Goal: Task Accomplishment & Management: Use online tool/utility

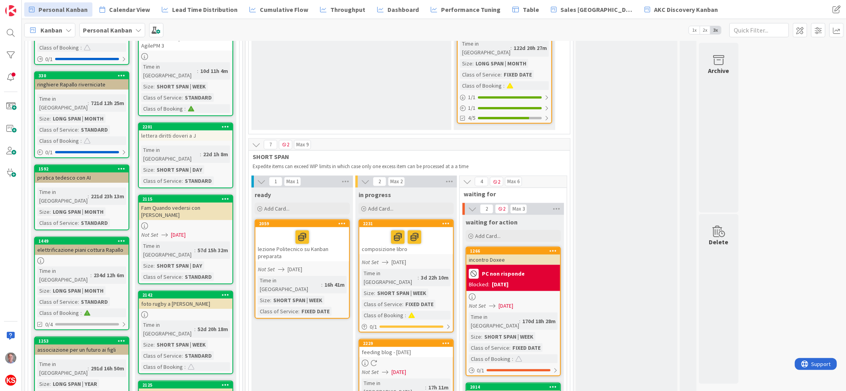
scroll to position [669, 0]
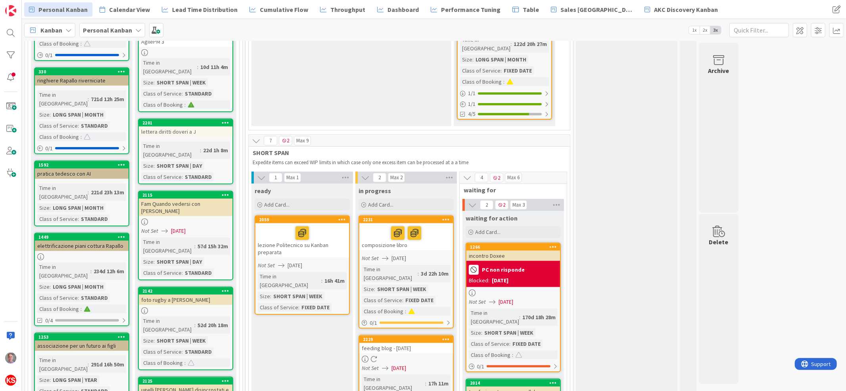
click at [418, 356] on div at bounding box center [406, 359] width 94 height 7
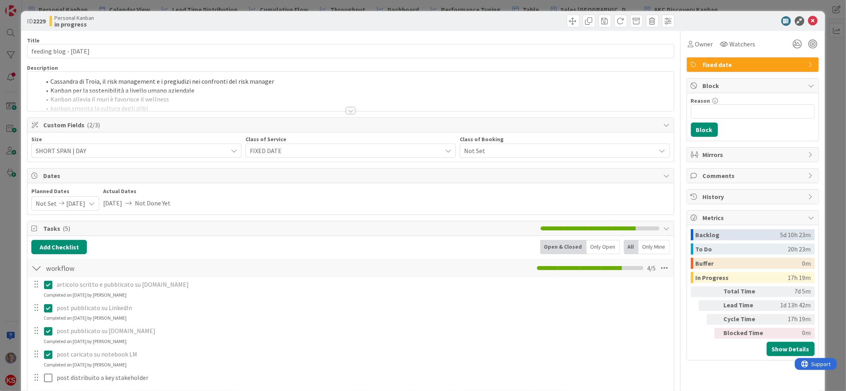
click at [346, 109] on div at bounding box center [350, 110] width 9 height 6
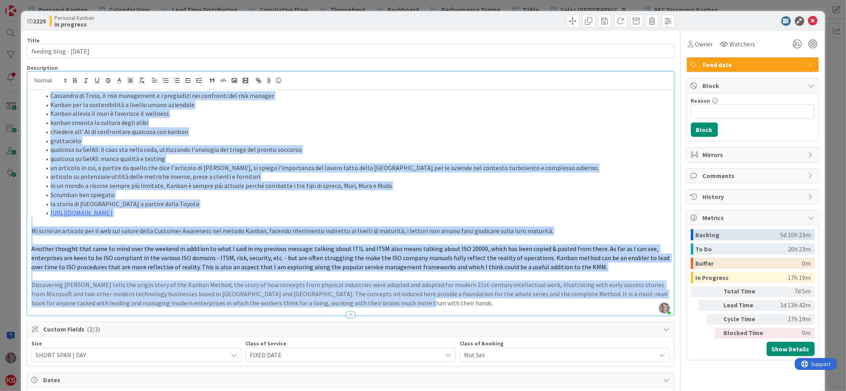
drag, startPoint x: 391, startPoint y: 305, endPoint x: 23, endPoint y: 93, distance: 425.3
click at [23, 93] on div "ID 2229 Personal Kanban in progress Title 25 / 128 feeding blog - [DATE] Descri…" at bounding box center [422, 364] width 803 height 707
copy div "Loremipsu do Sitam, co adip elitseddoe t i utlaboreet dol magnaaliq eni admi ve…"
click at [808, 22] on icon at bounding box center [813, 21] width 10 height 10
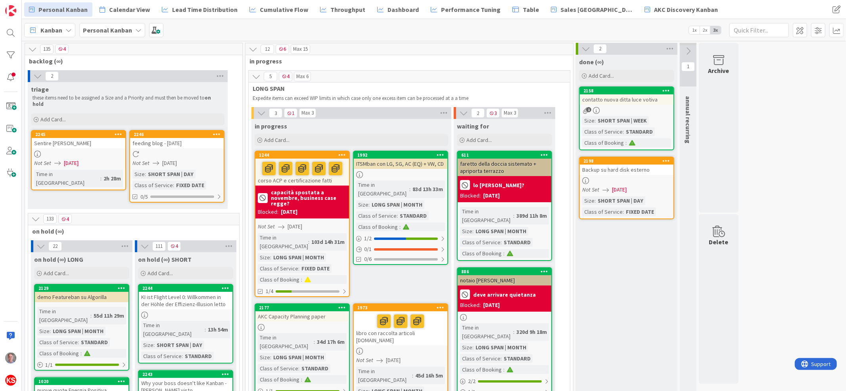
click at [197, 151] on div at bounding box center [177, 154] width 94 height 7
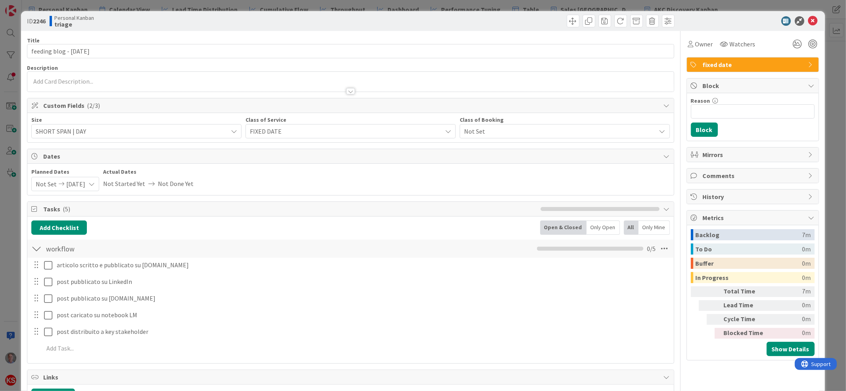
click at [294, 81] on div at bounding box center [350, 82] width 646 height 20
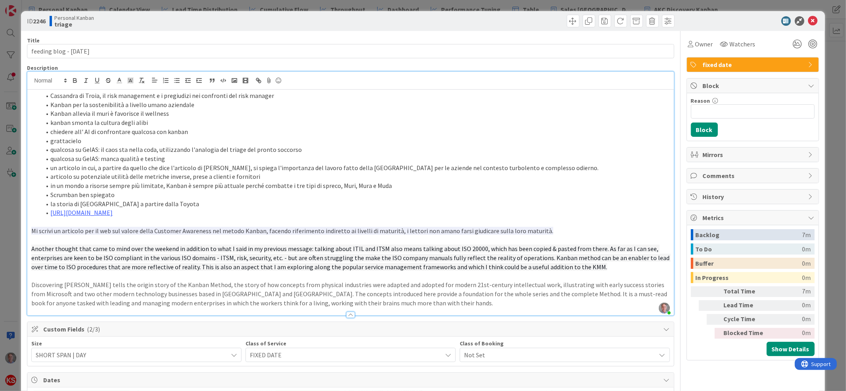
click at [49, 93] on li "Cassandra di Troia, il risk management e i pregiudizi nei confronti del risk ma…" at bounding box center [355, 95] width 628 height 9
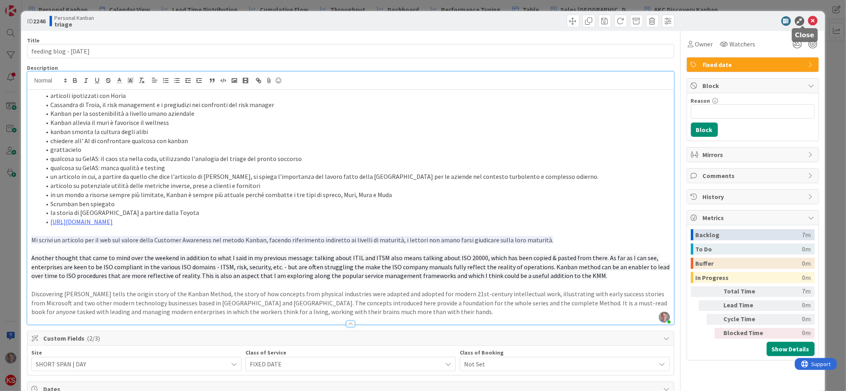
click at [808, 23] on icon at bounding box center [813, 21] width 10 height 10
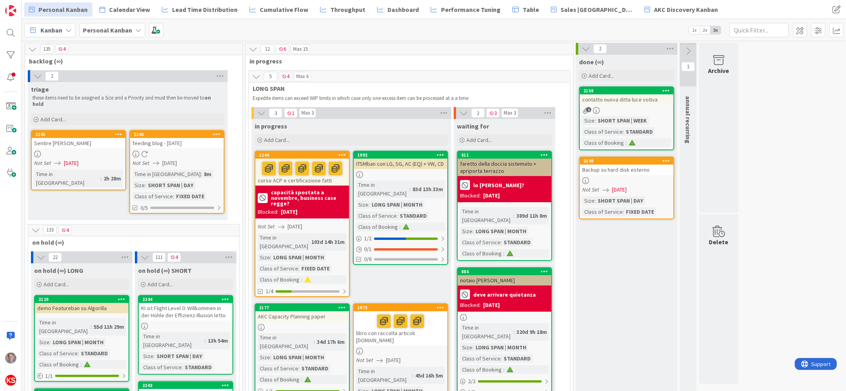
click at [204, 151] on div at bounding box center [177, 154] width 94 height 7
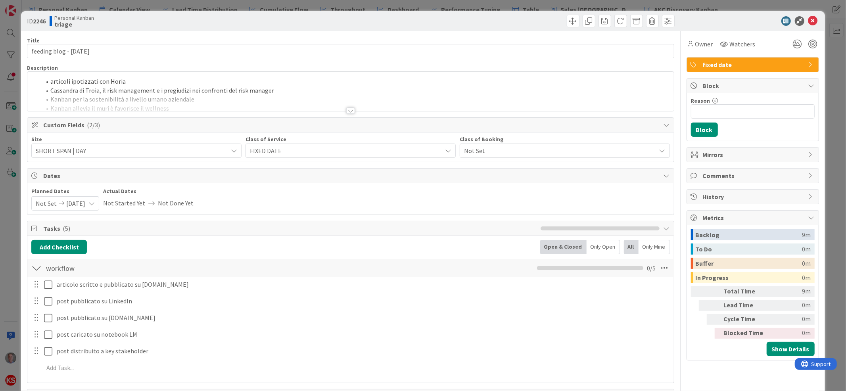
click at [144, 82] on div "articoli ipotizzati con Horia [PERSON_NAME], il risk management e i pregiudizi …" at bounding box center [350, 91] width 646 height 39
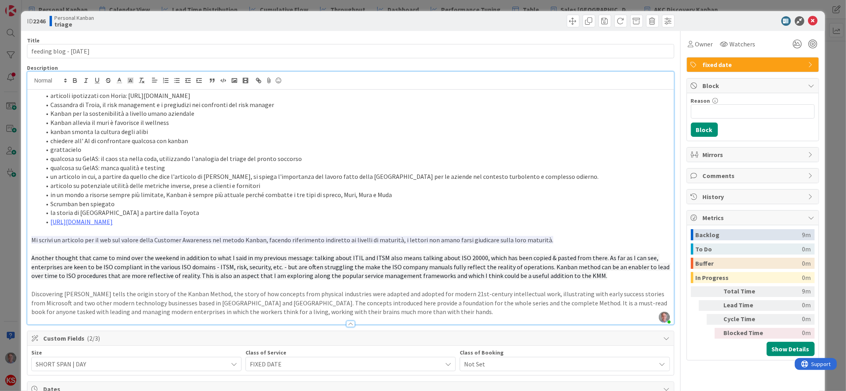
click at [259, 110] on li "Kanban per la sostenibilità a livello umano aziendale" at bounding box center [355, 113] width 628 height 9
click at [808, 23] on icon at bounding box center [813, 21] width 10 height 10
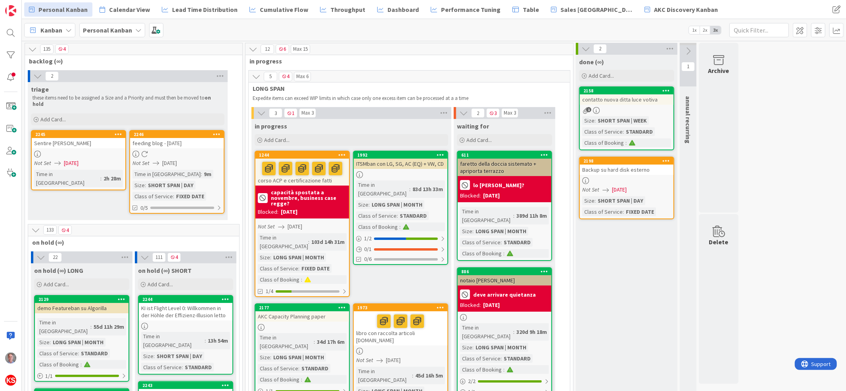
click at [205, 140] on div "feeding blog - [DATE]" at bounding box center [177, 143] width 94 height 10
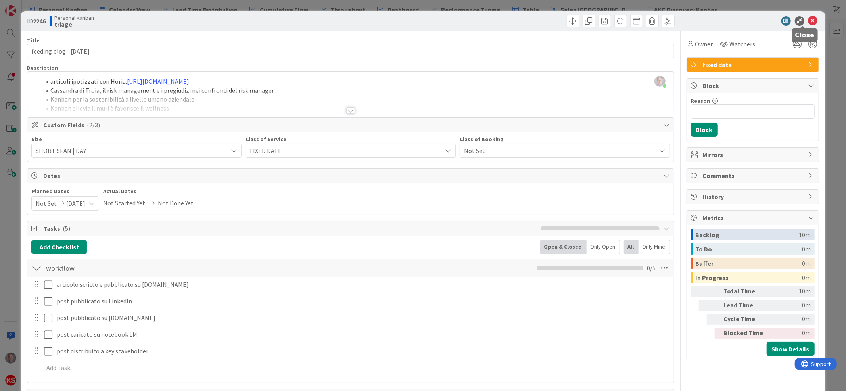
click at [808, 20] on icon at bounding box center [813, 21] width 10 height 10
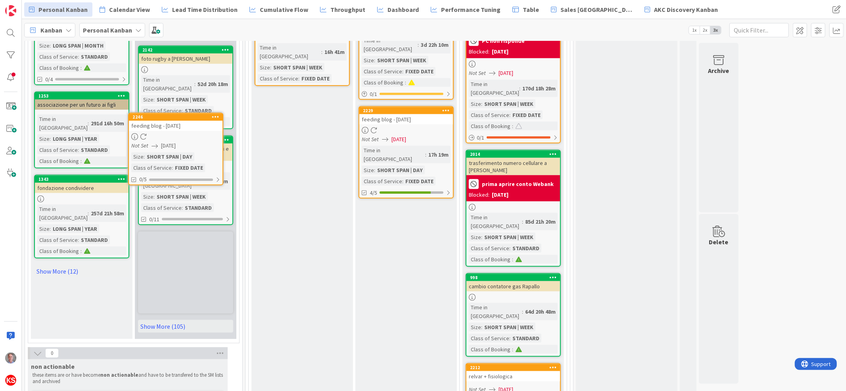
scroll to position [882, 0]
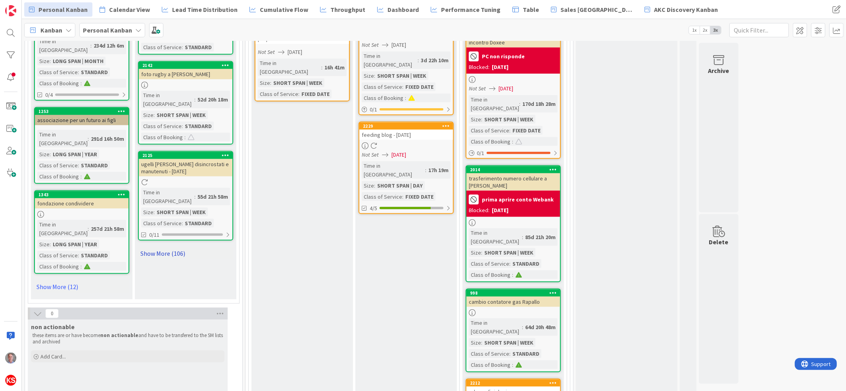
click at [173, 247] on link "Show More (106)" at bounding box center [185, 253] width 95 height 13
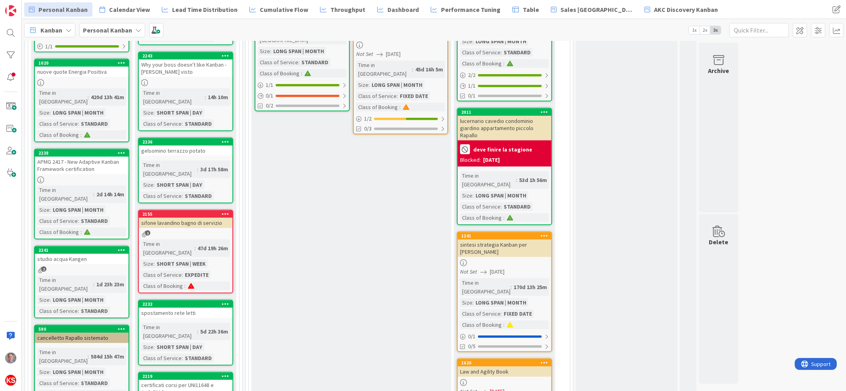
scroll to position [0, 0]
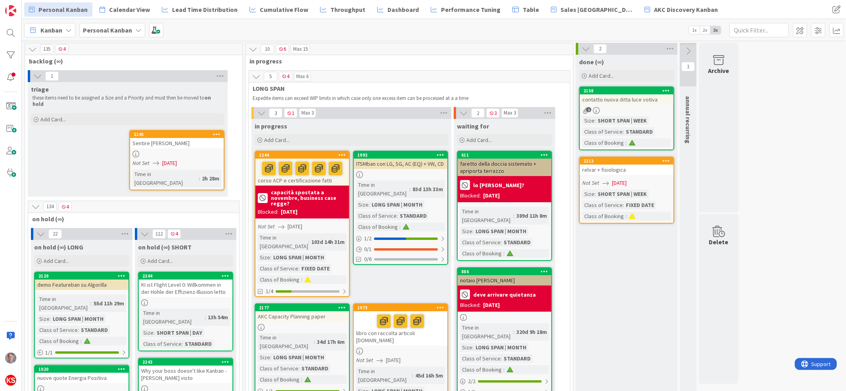
click at [207, 138] on div "Sentire [PERSON_NAME]" at bounding box center [177, 143] width 94 height 10
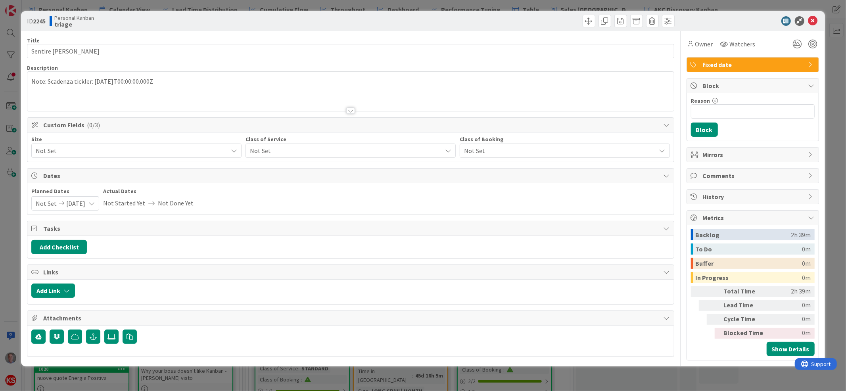
click at [219, 149] on span "Not Set" at bounding box center [130, 150] width 188 height 11
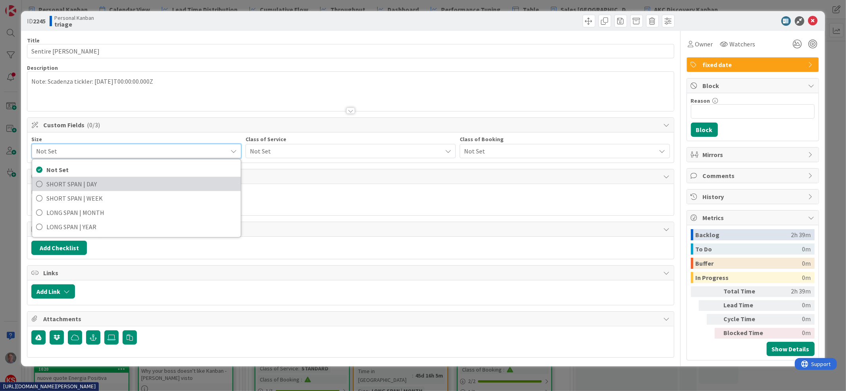
click at [197, 187] on span "SHORT SPAN | DAY" at bounding box center [141, 184] width 190 height 12
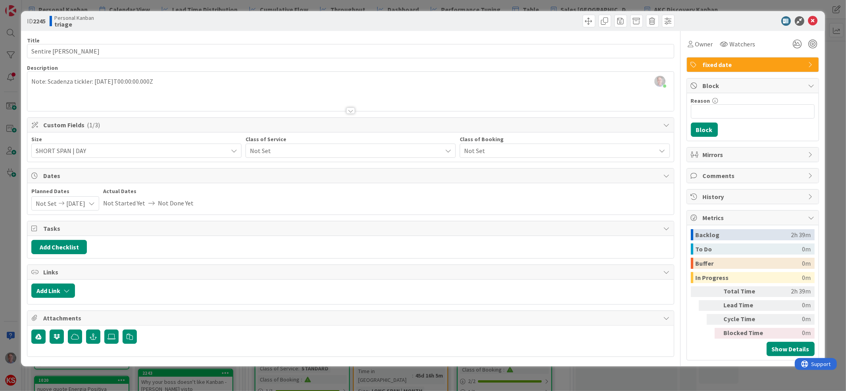
click at [265, 152] on span "Not Set" at bounding box center [344, 150] width 188 height 11
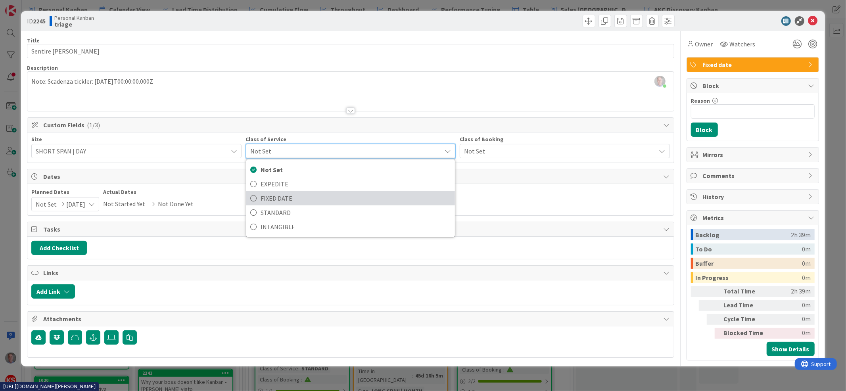
click at [269, 195] on span "FIXED DATE" at bounding box center [355, 198] width 190 height 12
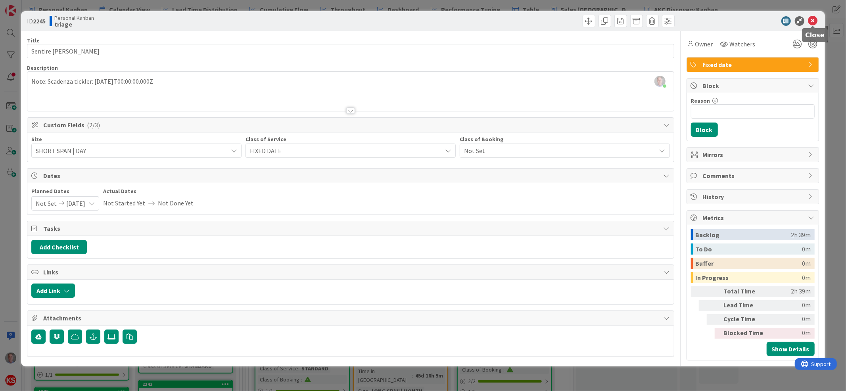
click at [810, 23] on icon at bounding box center [813, 21] width 10 height 10
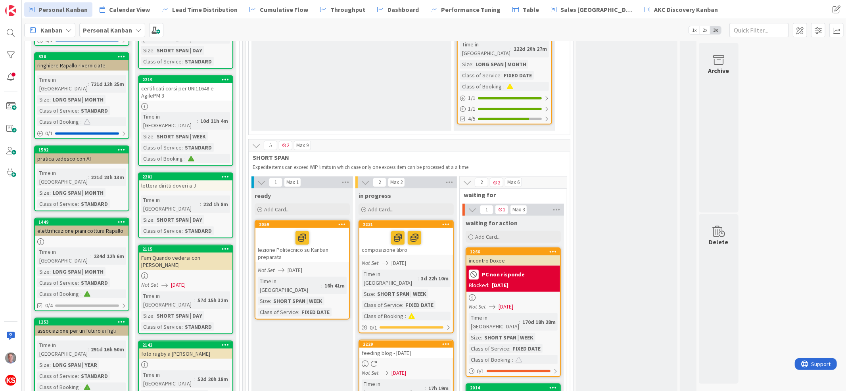
scroll to position [702, 0]
